Goal: Transaction & Acquisition: Purchase product/service

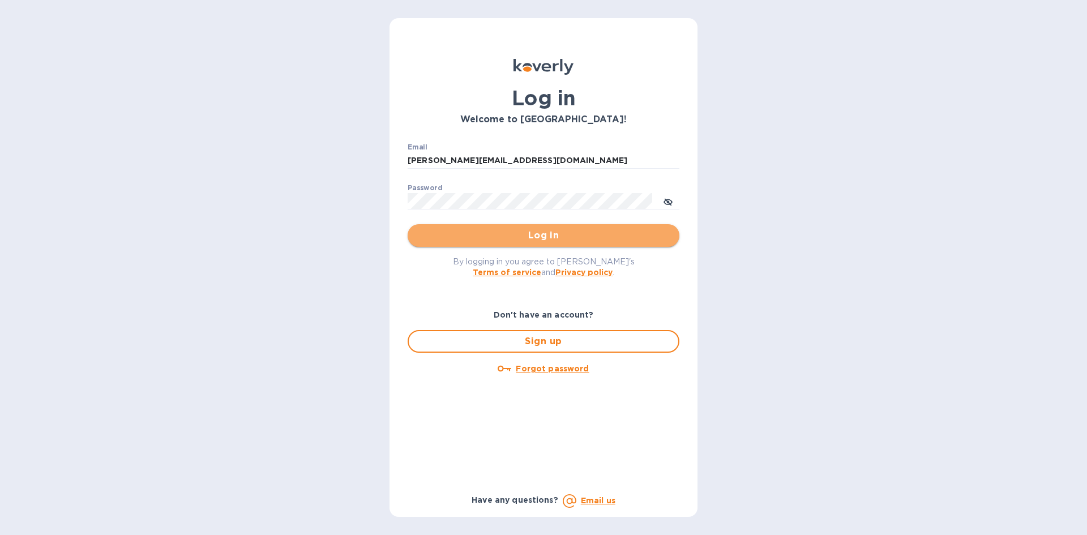
click at [561, 237] on span "Log in" at bounding box center [544, 236] width 254 height 14
click at [542, 243] on button "Log in" at bounding box center [544, 235] width 272 height 23
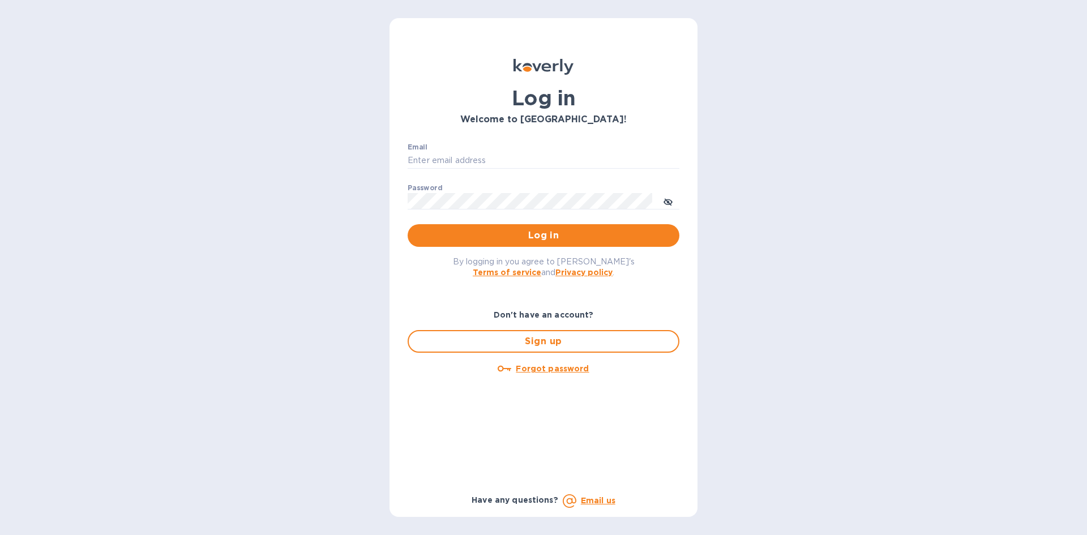
type input "[PERSON_NAME][EMAIL_ADDRESS][DOMAIN_NAME]"
click at [488, 228] on button "Log in" at bounding box center [544, 235] width 272 height 23
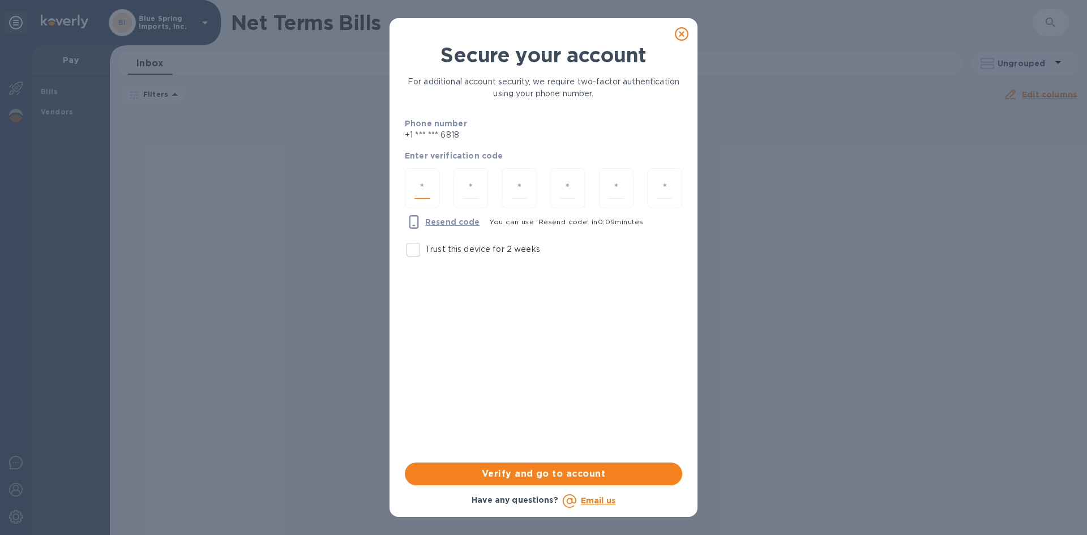
click at [426, 186] on input "number" at bounding box center [422, 188] width 16 height 21
click at [410, 252] on input "Trust this device for 2 weeks" at bounding box center [413, 250] width 24 height 24
checkbox input "true"
click at [419, 185] on input "number" at bounding box center [422, 188] width 16 height 21
type input "5"
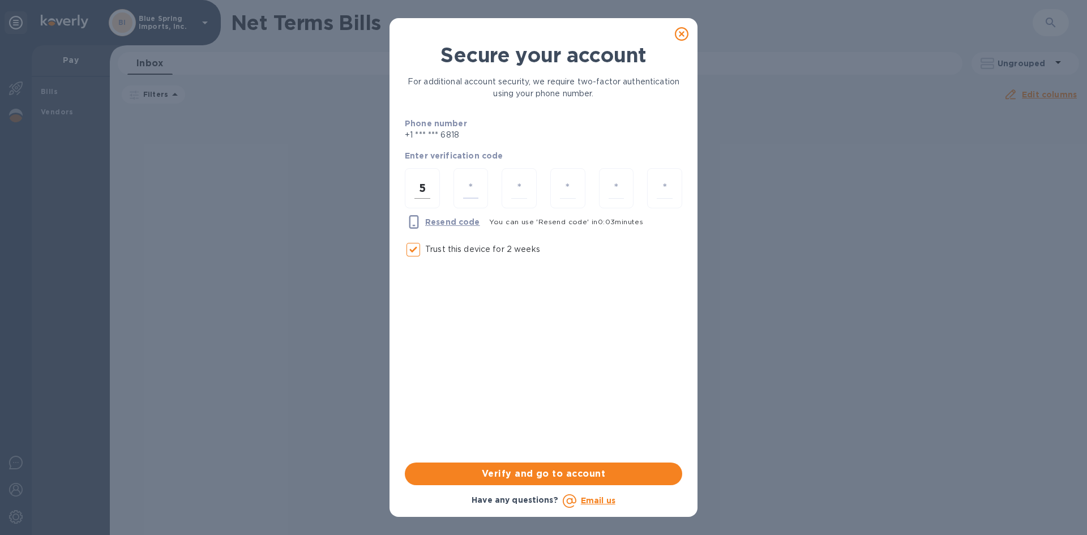
type input "6"
type input "1"
type input "4"
type input "9"
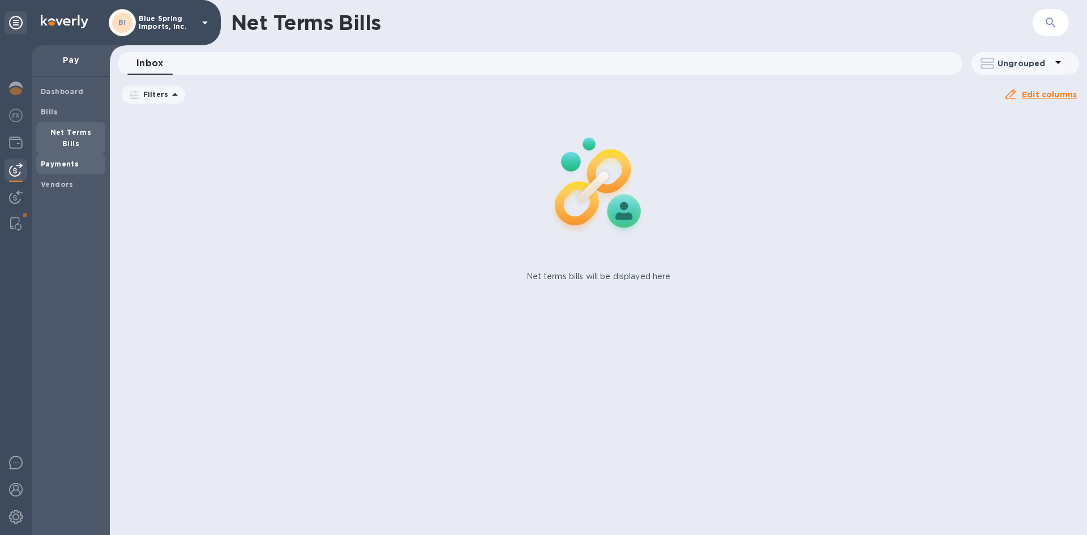
click at [63, 160] on b "Payments" at bounding box center [60, 164] width 38 height 8
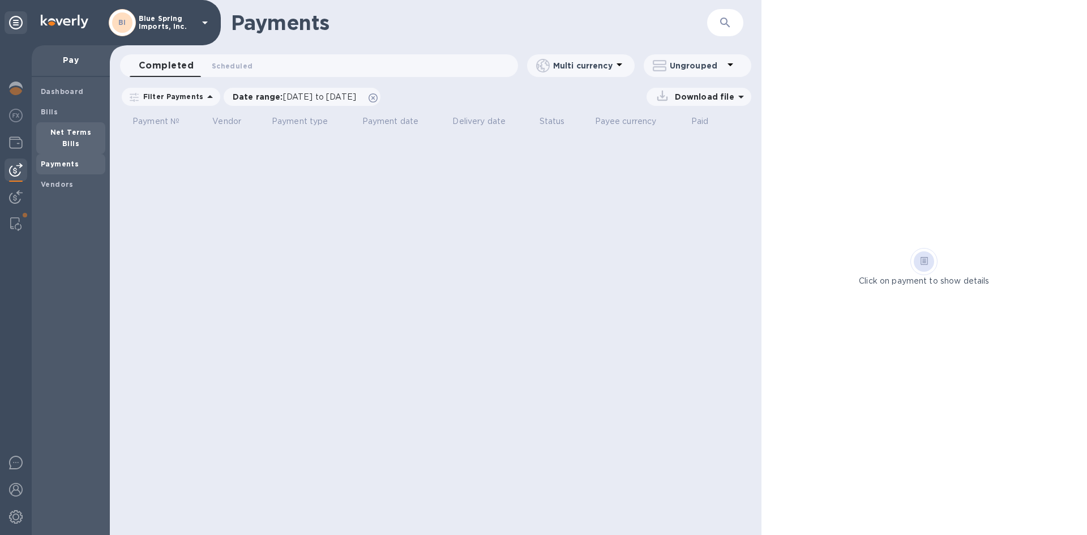
click at [55, 132] on b "Net Terms Bills" at bounding box center [70, 138] width 41 height 20
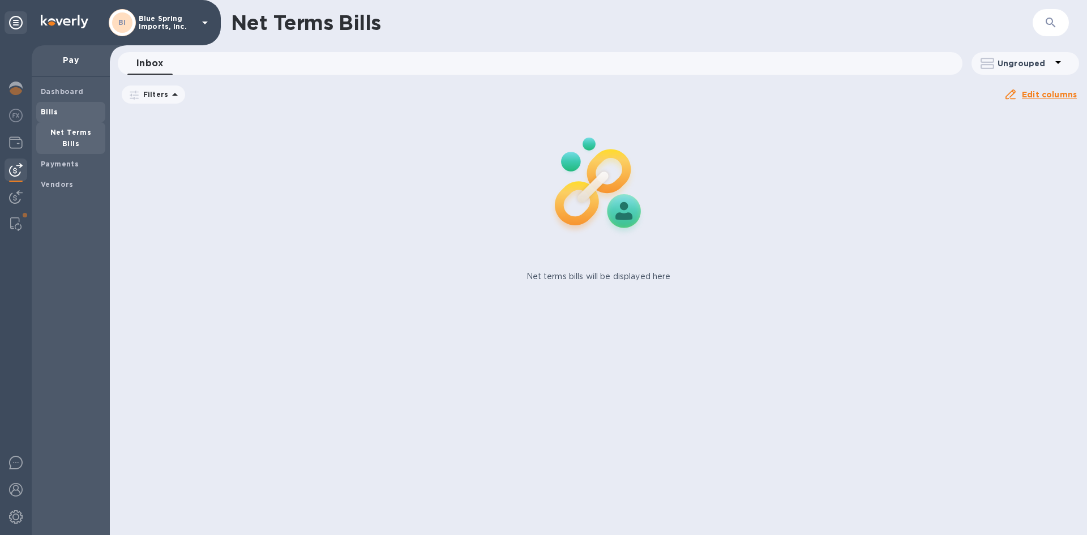
click at [50, 114] on b "Bills" at bounding box center [49, 112] width 17 height 8
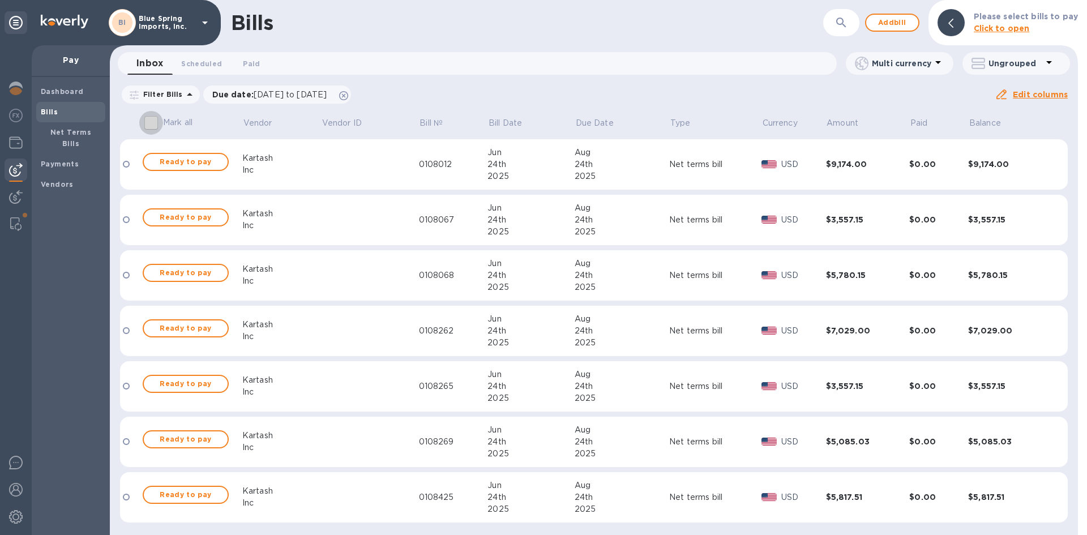
click at [151, 125] on input "Mark all" at bounding box center [151, 123] width 24 height 24
checkbox input "true"
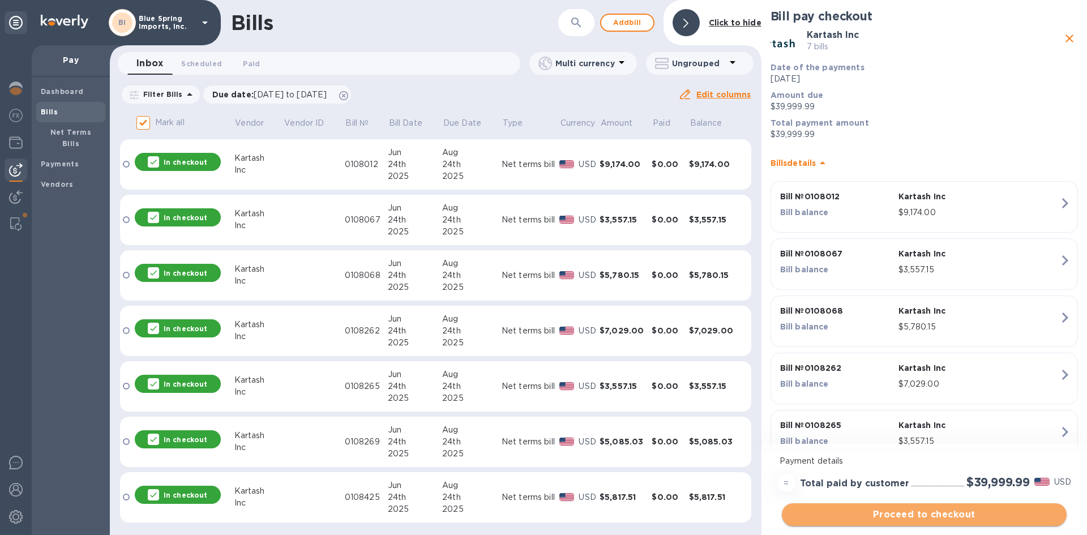
click at [914, 516] on span "Proceed to checkout" at bounding box center [924, 515] width 267 height 14
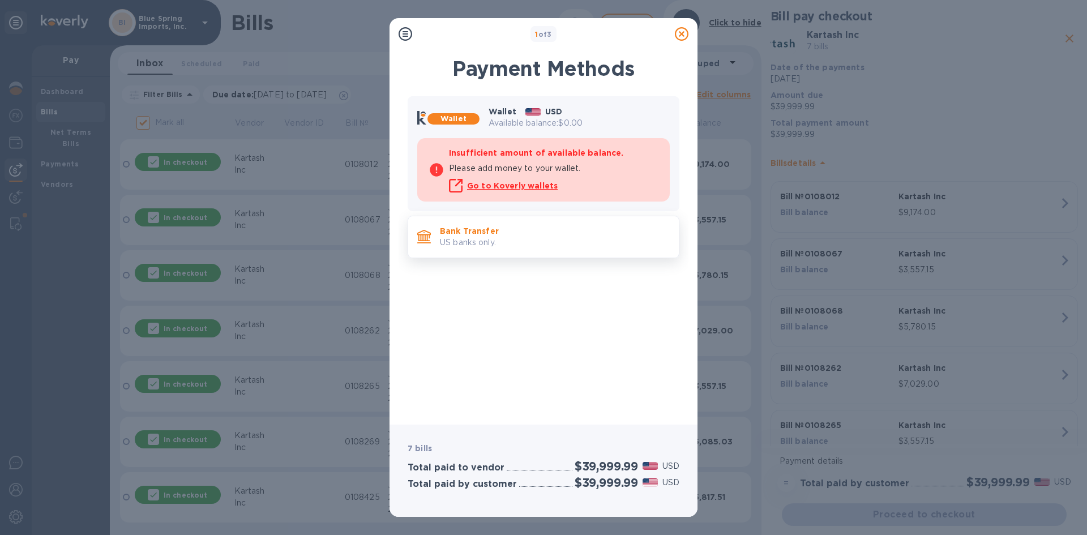
click at [439, 232] on div "Bank Transfer US banks only." at bounding box center [554, 237] width 239 height 32
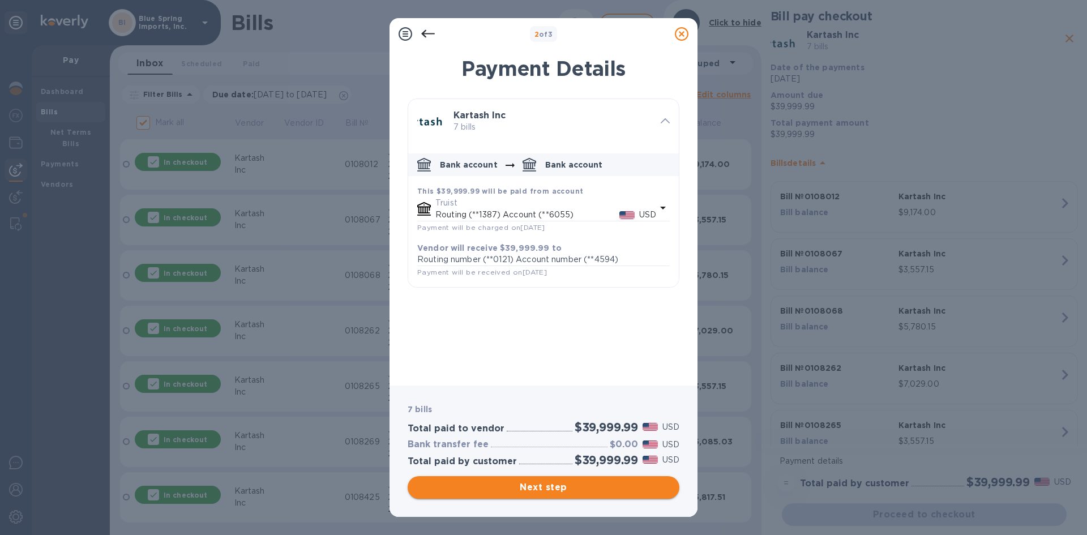
click at [580, 488] on span "Next step" at bounding box center [544, 488] width 254 height 14
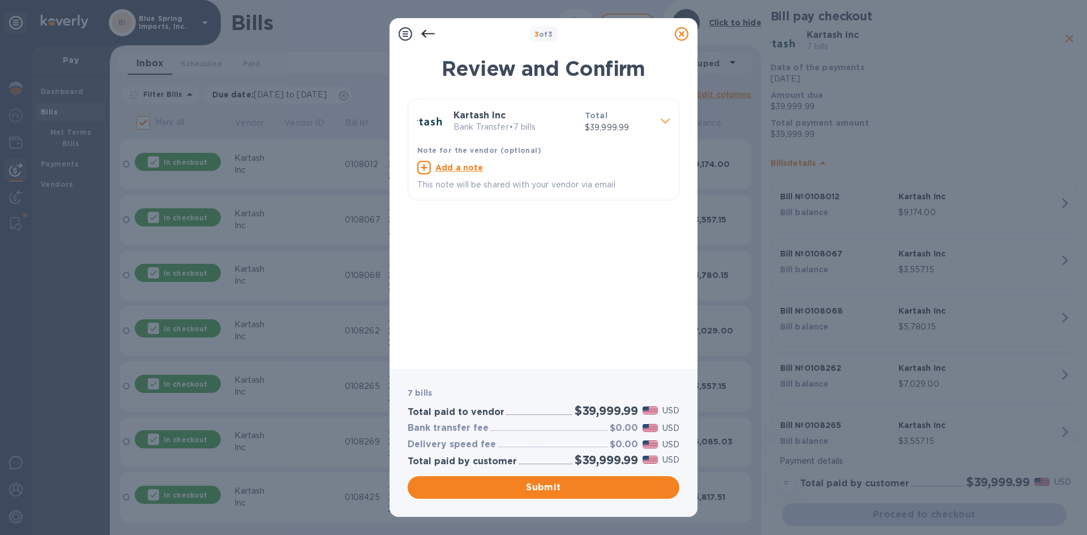
click at [666, 122] on icon at bounding box center [665, 120] width 9 height 5
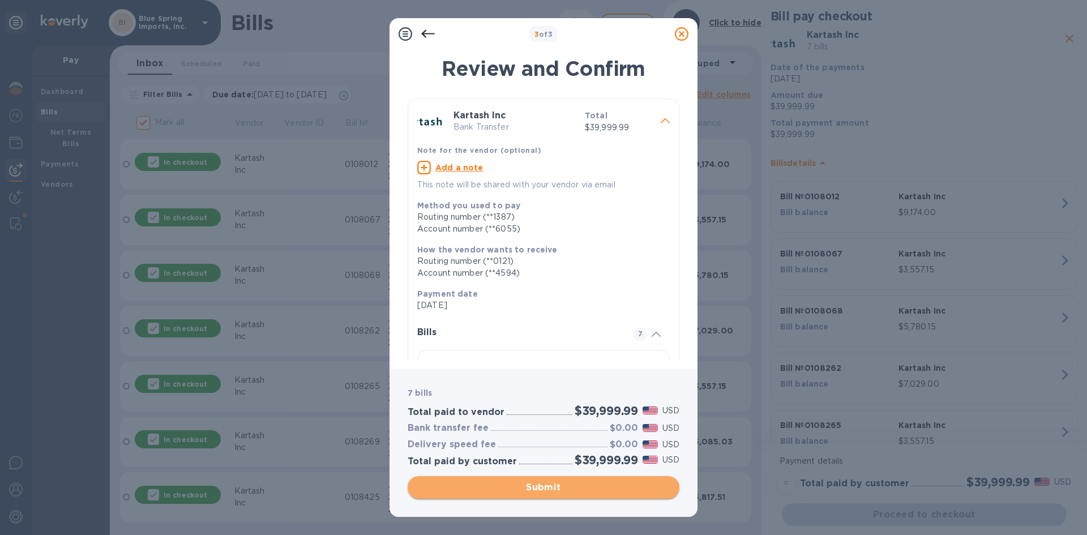
click at [582, 496] on button "Submit" at bounding box center [544, 487] width 272 height 23
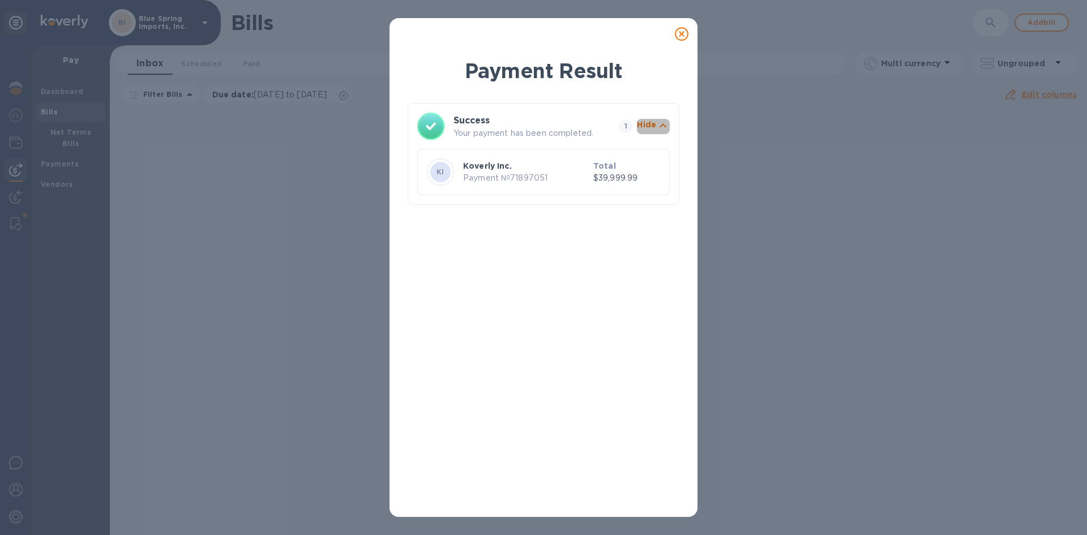
click at [662, 127] on icon "button" at bounding box center [663, 126] width 14 height 14
click at [668, 123] on icon "button" at bounding box center [663, 126] width 14 height 14
